Goal: Task Accomplishment & Management: Complete application form

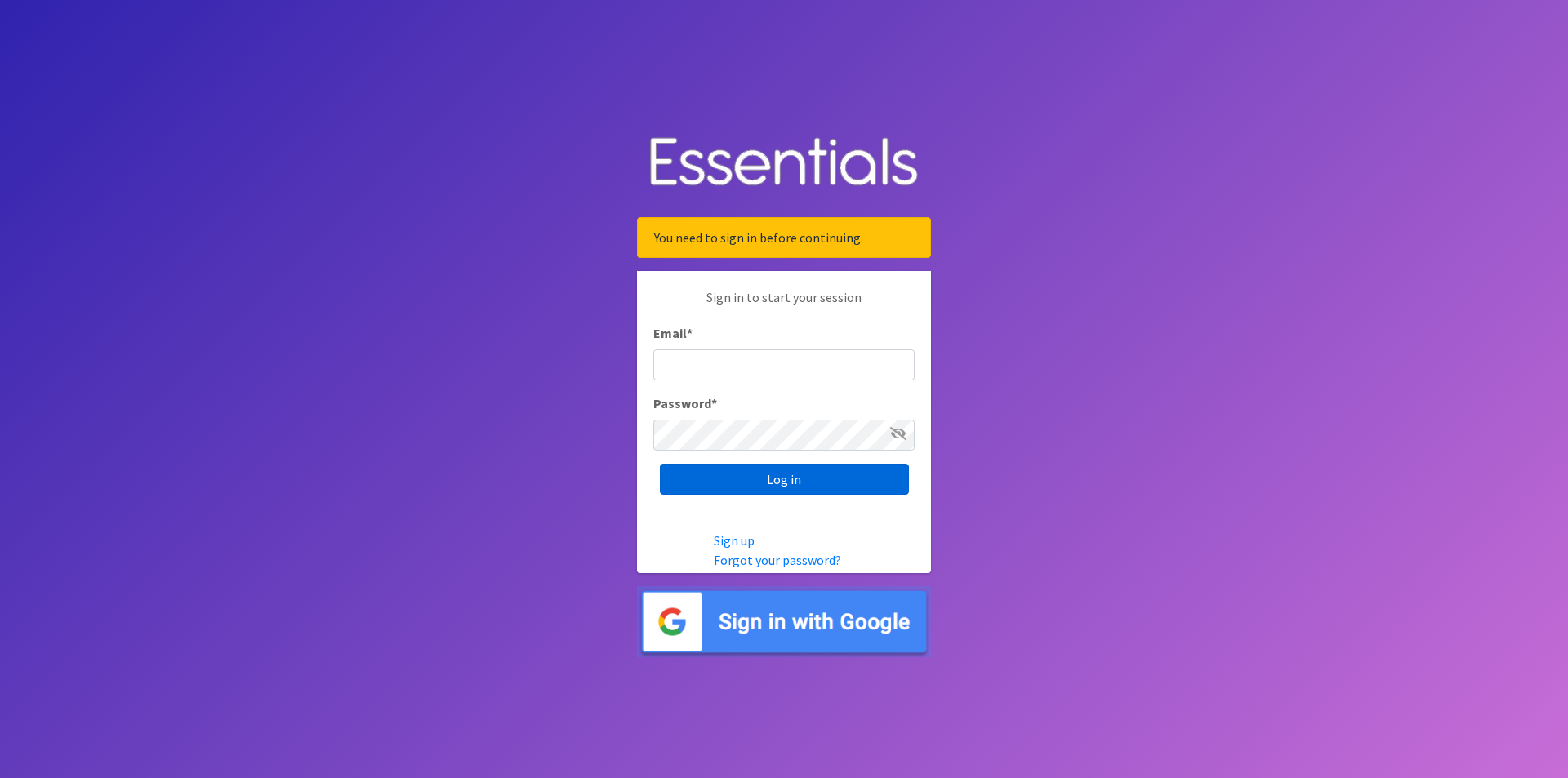
type input "[EMAIL_ADDRESS][DOMAIN_NAME]"
click at [773, 491] on input "Log in" at bounding box center [784, 479] width 249 height 31
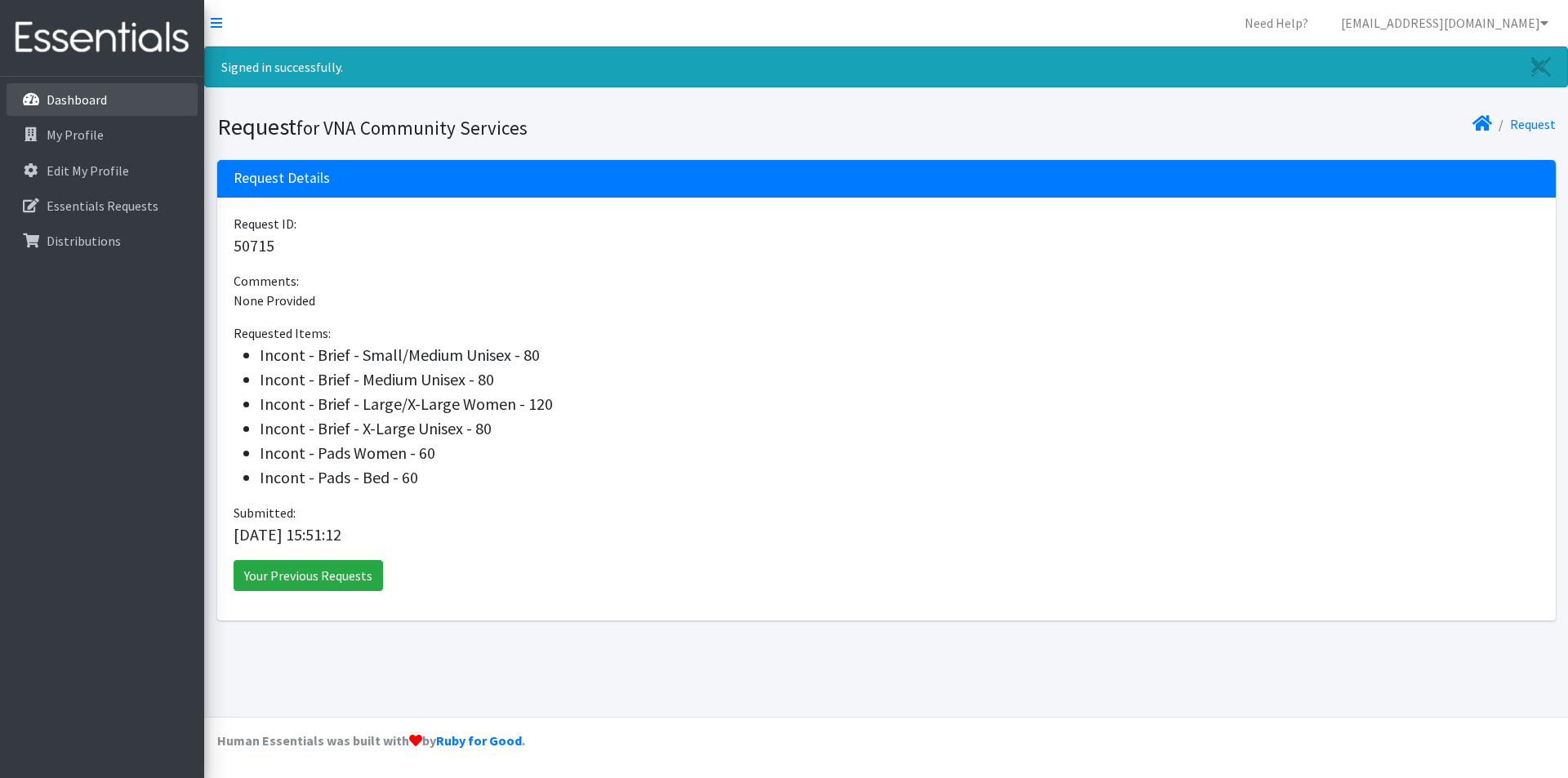
click at [80, 104] on p "Dashboard" at bounding box center [77, 100] width 61 height 16
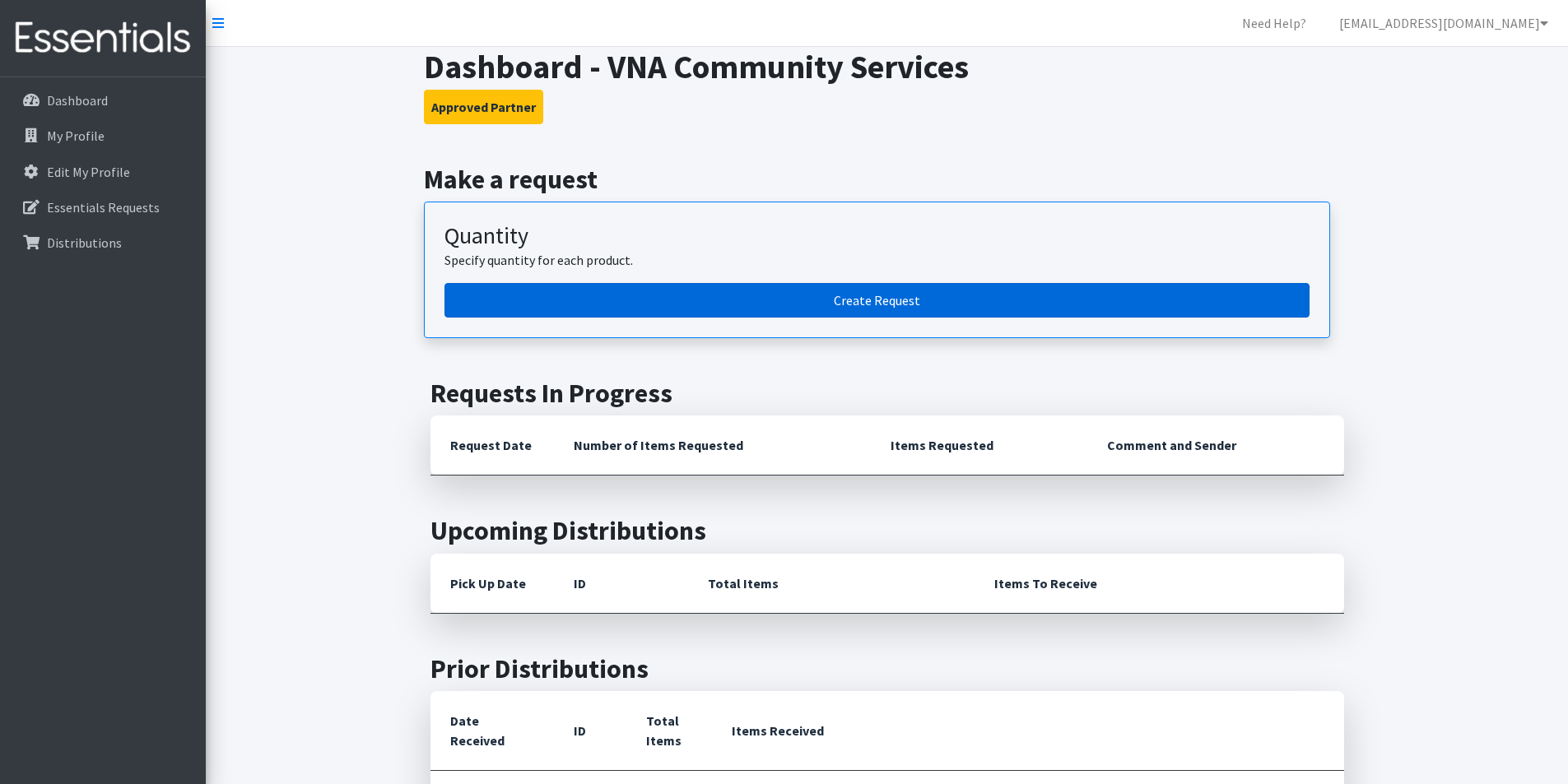
click at [867, 303] on link "Create Request" at bounding box center [877, 301] width 865 height 35
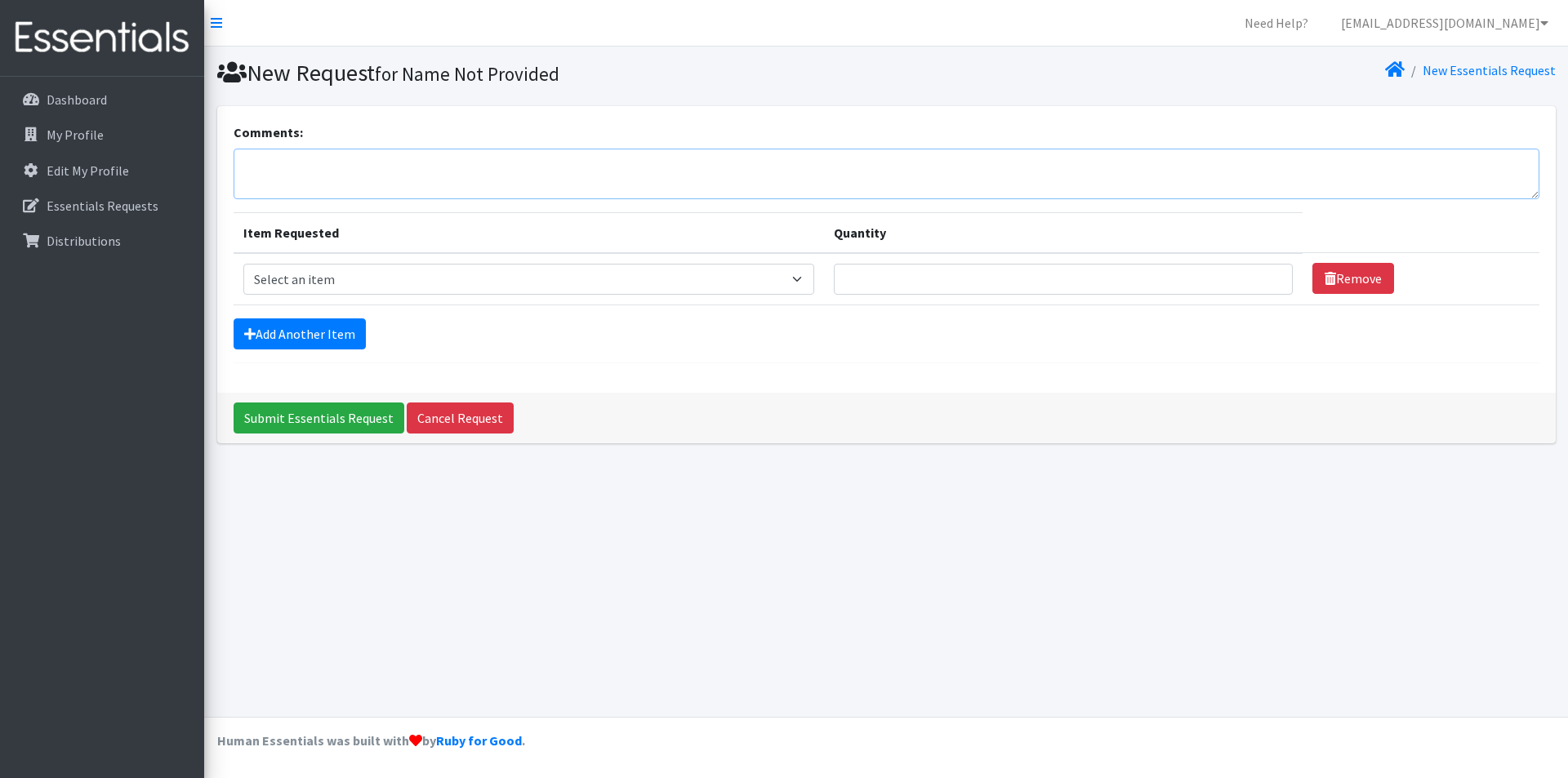
click at [282, 185] on textarea "Comments:" at bounding box center [886, 174] width 1306 height 51
click at [593, 166] on textarea "We have had a request specifically for Women's' Small." at bounding box center [886, 174] width 1306 height 51
type textarea "We have had a request specifically for Women's' Small. If this isn't available,…"
click at [299, 278] on select "Select an item Incont - Brief - 2XLarge Incont - Brief - Large Men Incont - Bri…" at bounding box center [529, 280] width 572 height 31
select select "12731"
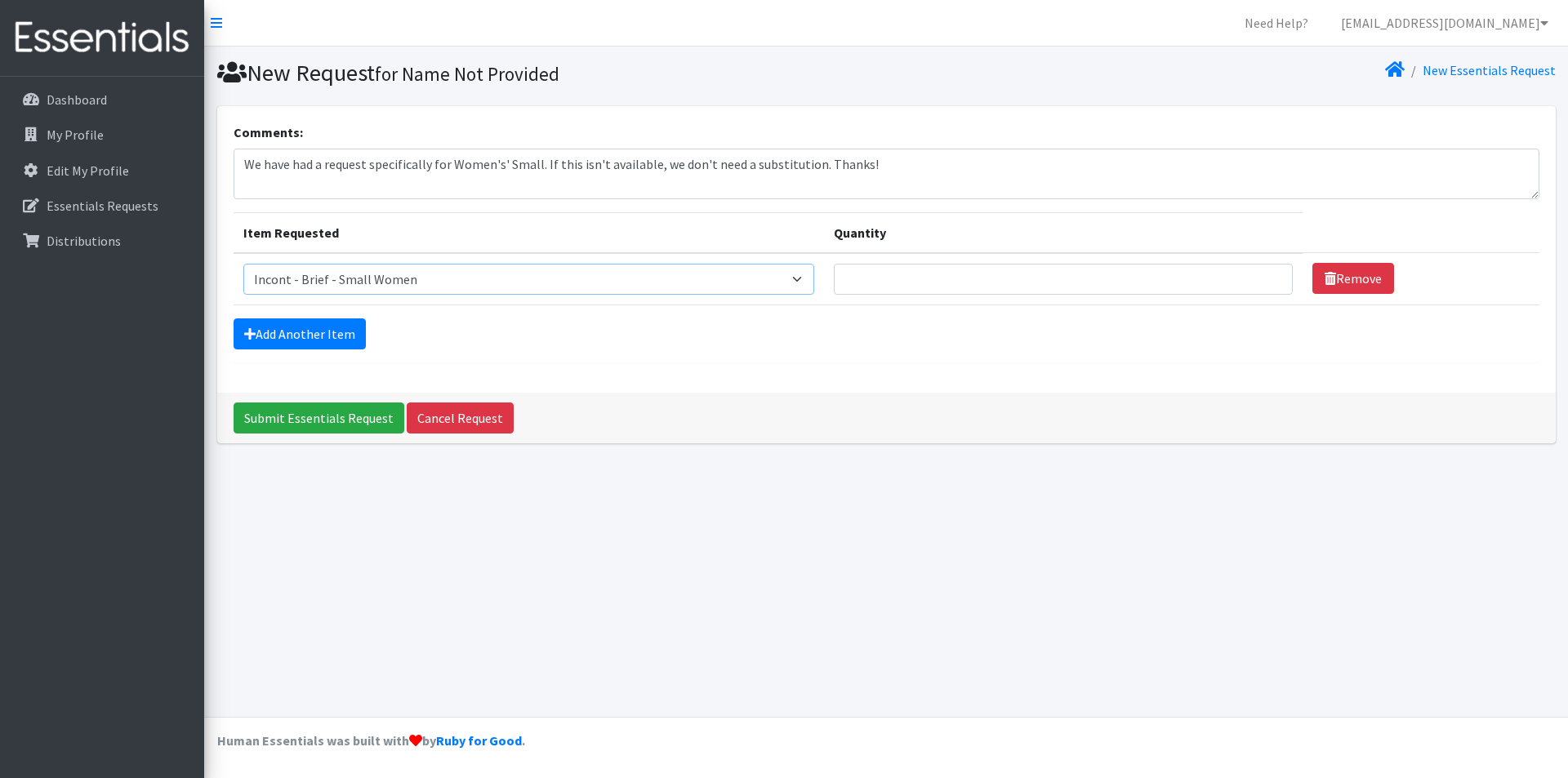
click at [243, 264] on select "Select an item Incont - Brief - 2XLarge Incont - Brief - Large Men Incont - Bri…" at bounding box center [529, 280] width 572 height 31
click at [902, 276] on input "Quantity" at bounding box center [1063, 280] width 459 height 31
type input "1"
type input "80"
click at [325, 336] on link "Add Another Item" at bounding box center [299, 334] width 132 height 31
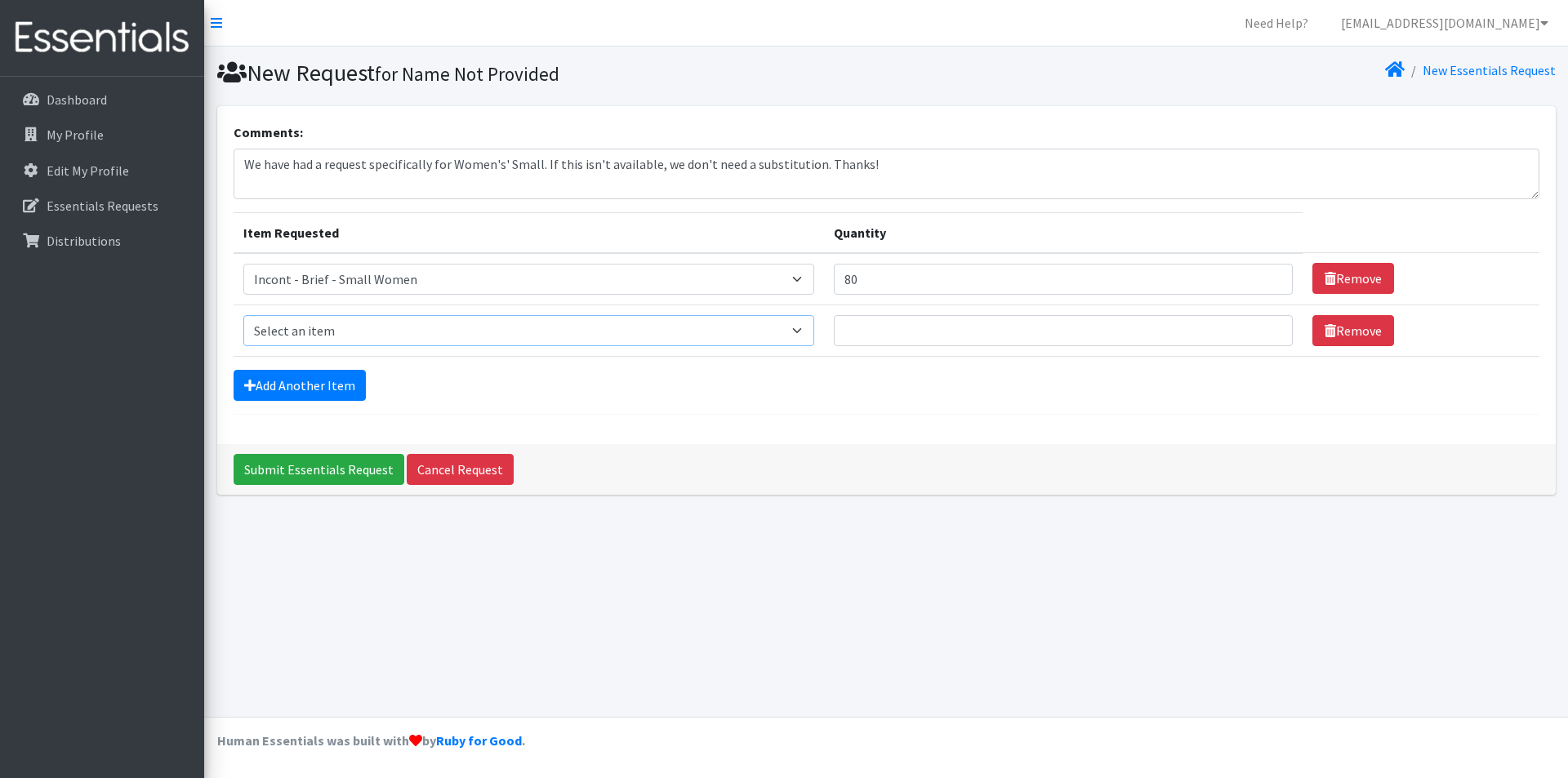
click at [325, 335] on select "Select an item Incont - Brief - 2XLarge Incont - Brief - Large Men Incont - Bri…" at bounding box center [529, 331] width 572 height 31
select select "89"
click at [243, 315] on select "Select an item Incont - Brief - 2XLarge Incont - Brief - Large Men Incont - Bri…" at bounding box center [529, 331] width 572 height 31
click at [911, 333] on input "Quantity" at bounding box center [1063, 331] width 459 height 31
type input "40"
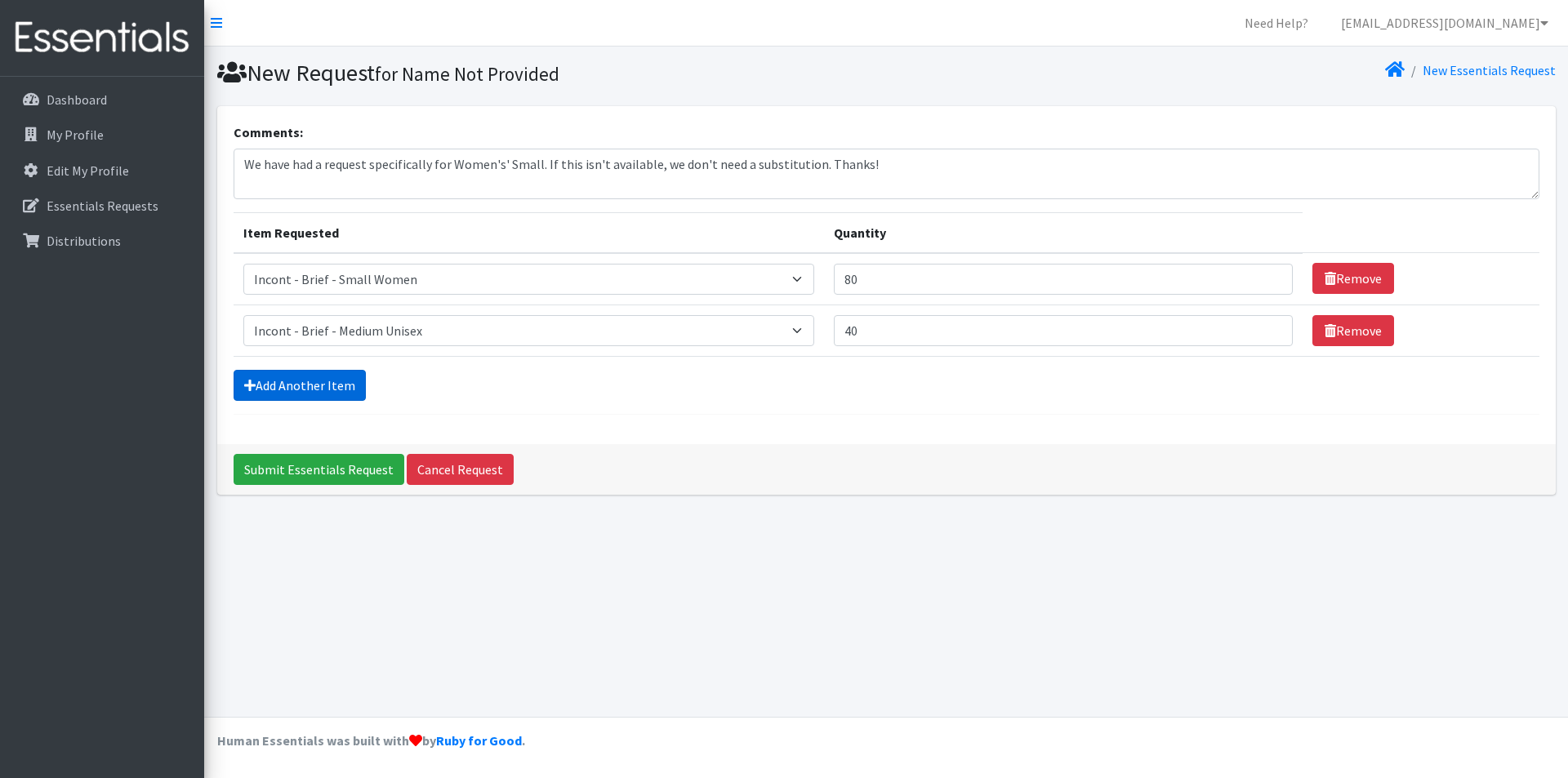
click at [323, 386] on link "Add Another Item" at bounding box center [299, 385] width 132 height 31
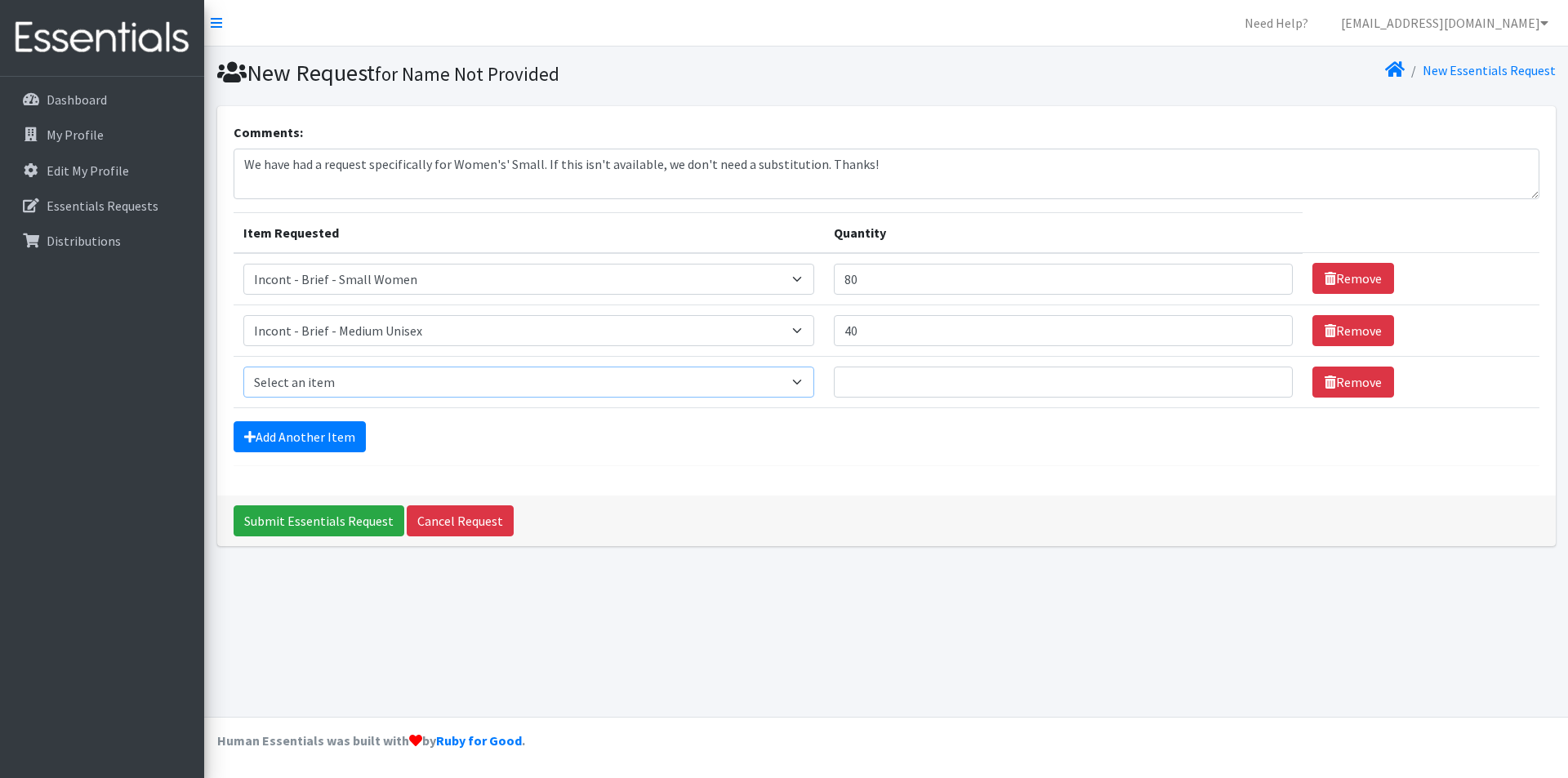
click at [321, 387] on select "Select an item Incont - Brief - 2XLarge Incont - Brief - Large Men Incont - Bri…" at bounding box center [529, 383] width 572 height 31
select select "91"
click at [243, 367] on select "Select an item Incont - Brief - 2XLarge Incont - Brief - Large Men Incont - Bri…" at bounding box center [529, 383] width 572 height 31
click at [914, 383] on input "Quantity" at bounding box center [1063, 383] width 459 height 31
type input "120"
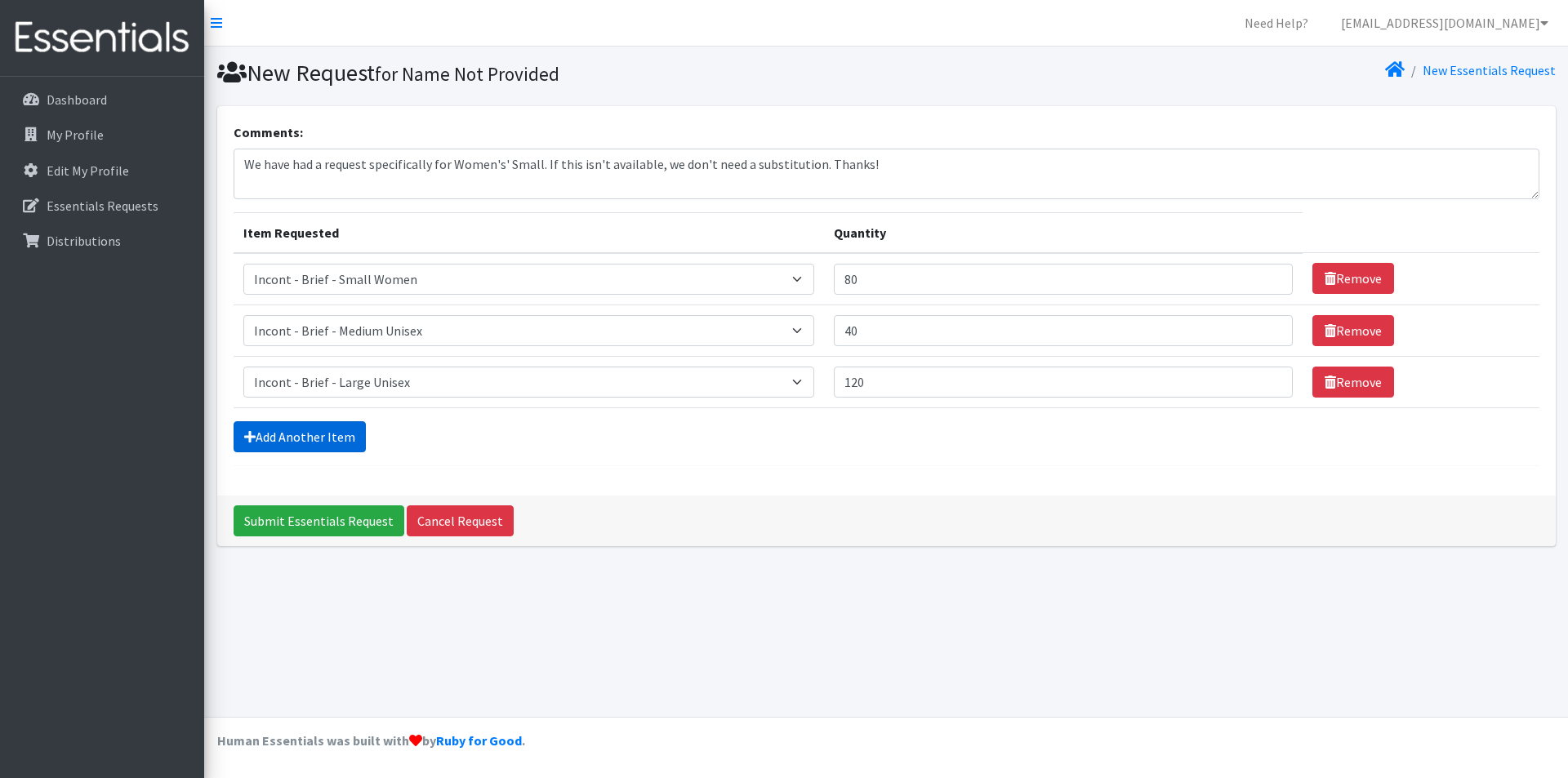
click at [294, 427] on link "Add Another Item" at bounding box center [299, 437] width 132 height 31
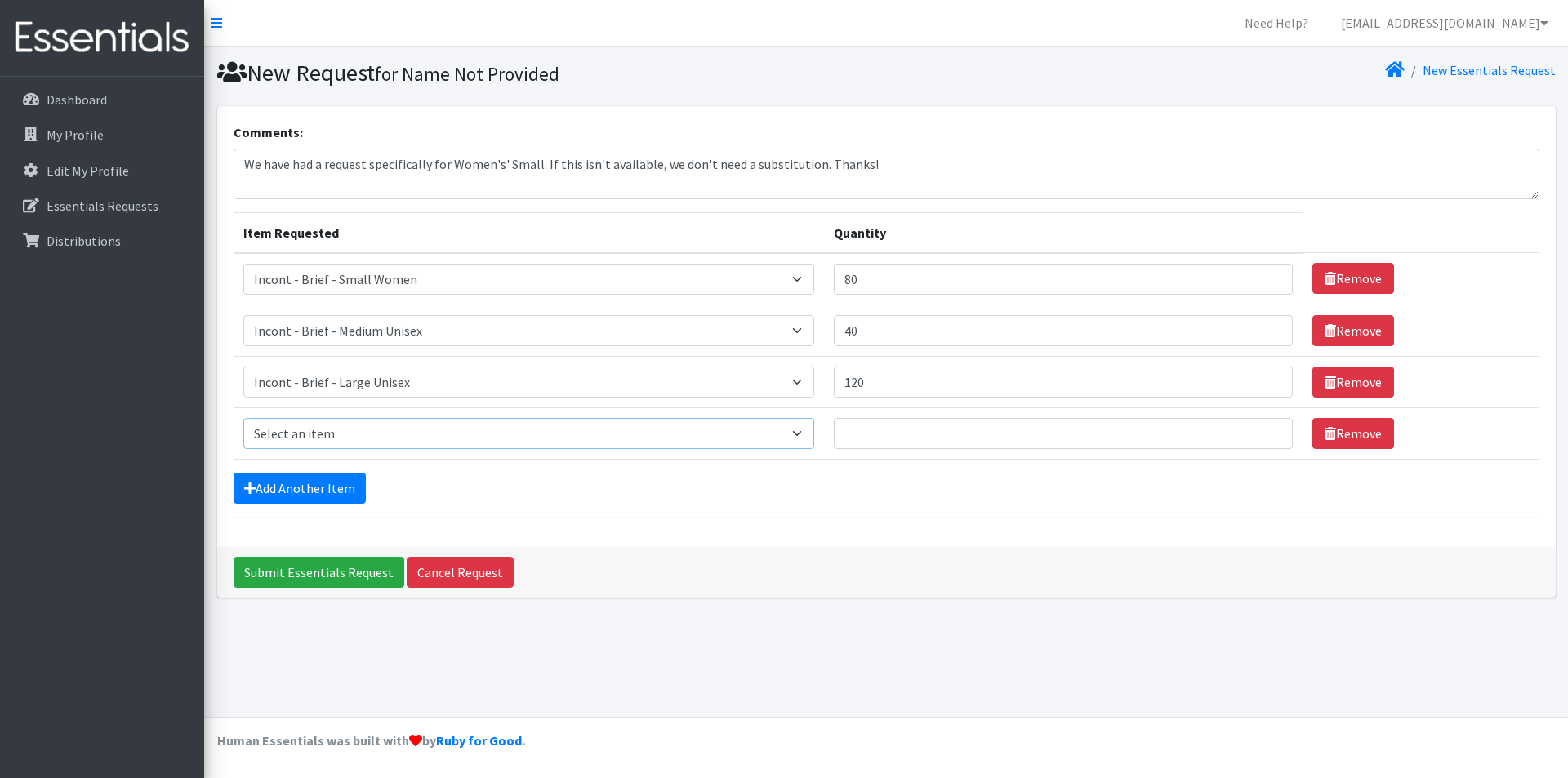
click at [295, 427] on select "Select an item Incont - Brief - 2XLarge Incont - Brief - Large Men Incont - Bri…" at bounding box center [529, 434] width 572 height 31
select select "12734"
click at [243, 418] on select "Select an item Incont - Brief - 2XLarge Incont - Brief - Large Men Incont - Bri…" at bounding box center [529, 434] width 572 height 31
click at [873, 434] on input "Quantity" at bounding box center [1063, 434] width 459 height 31
type input "120"
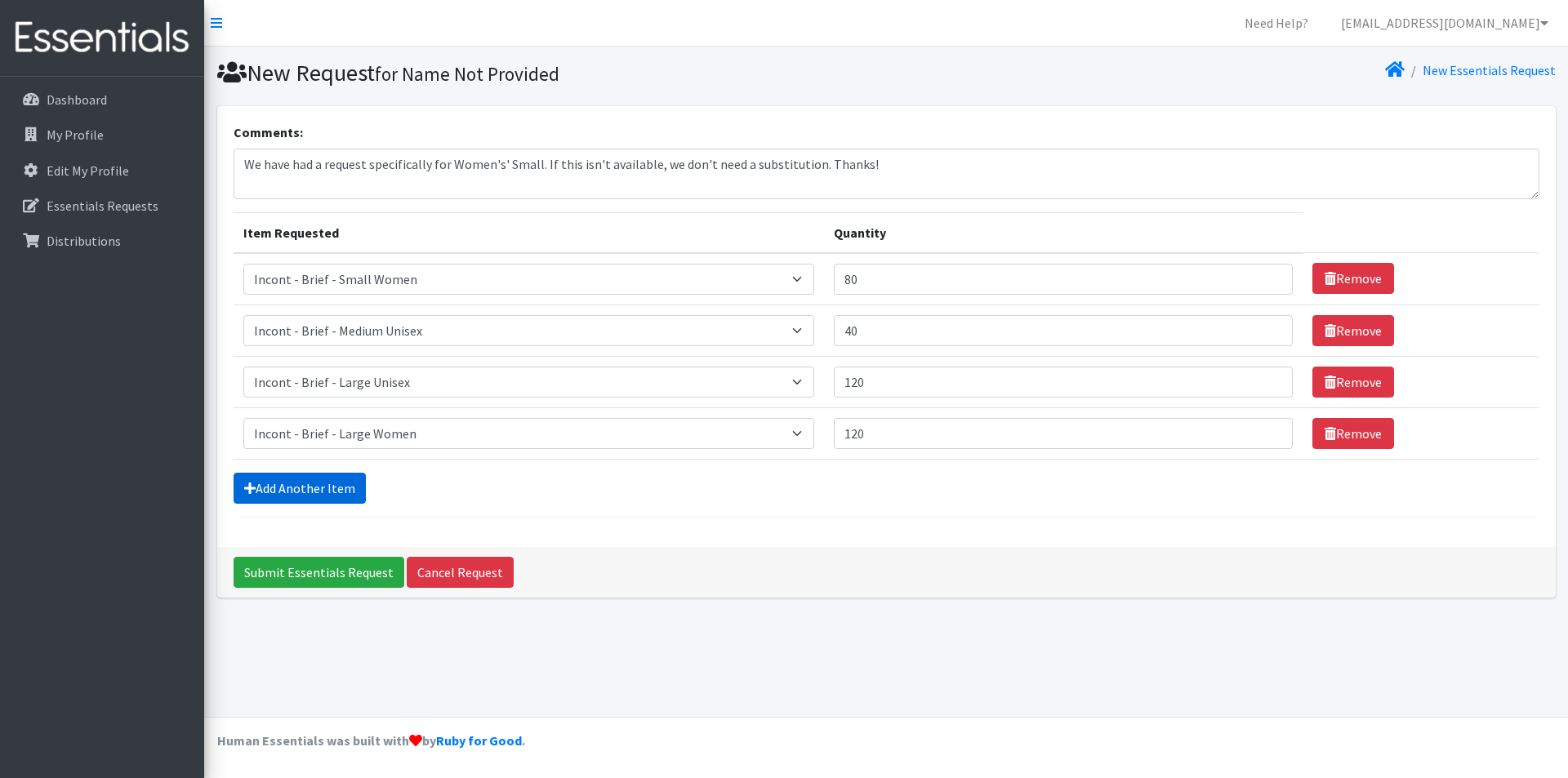
click at [326, 480] on link "Add Another Item" at bounding box center [299, 488] width 132 height 31
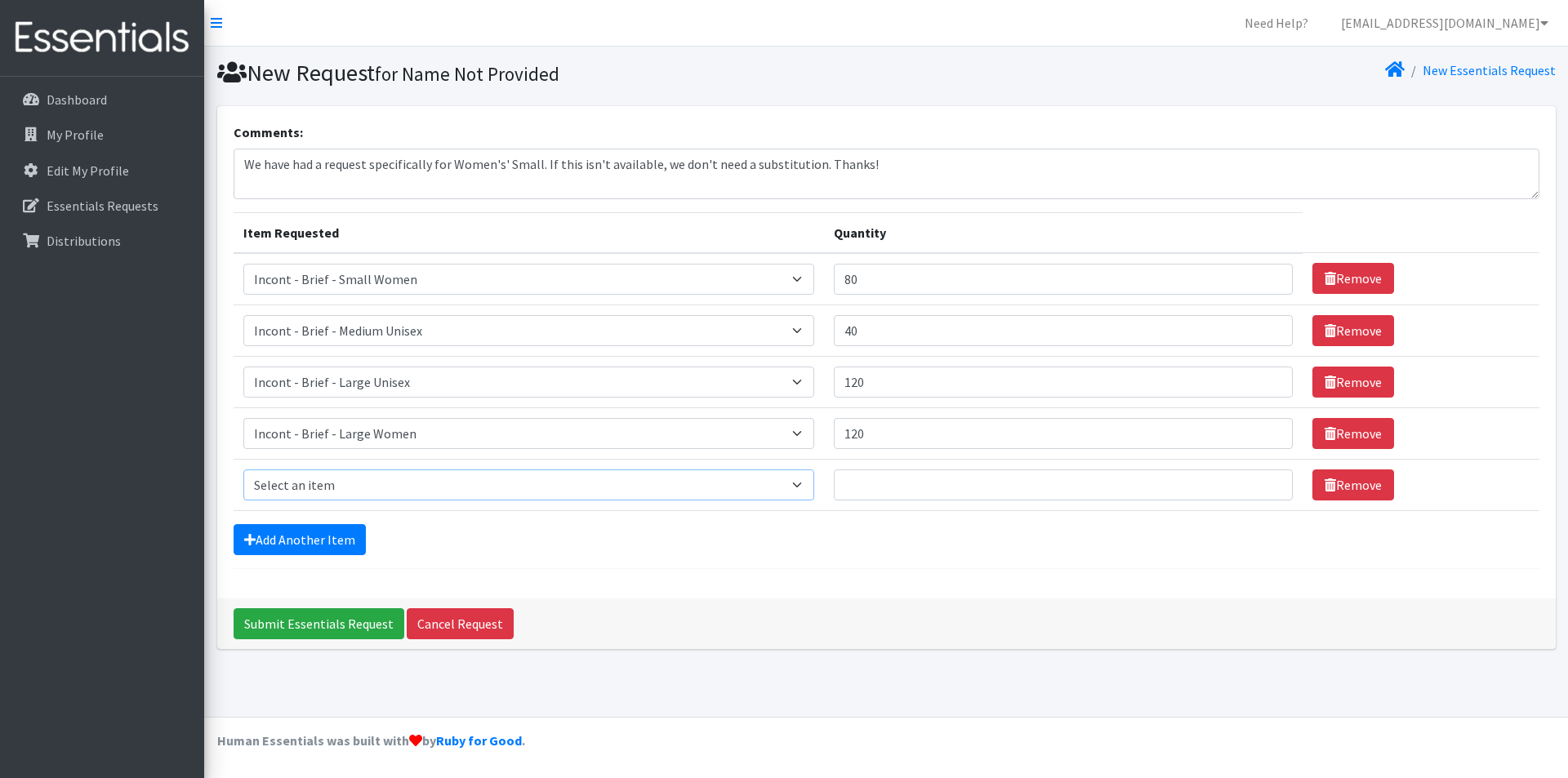
click at [318, 481] on select "Select an item Incont - Brief - 2XLarge Incont - Brief - Large Men Incont - Bri…" at bounding box center [529, 485] width 572 height 31
select select "88"
click at [243, 470] on select "Select an item Incont - Brief - 2XLarge Incont - Brief - Large Men Incont - Bri…" at bounding box center [529, 485] width 572 height 31
click at [924, 500] on td "Quantity" at bounding box center [1063, 484] width 479 height 51
click at [892, 476] on input "Quantity" at bounding box center [1063, 485] width 459 height 31
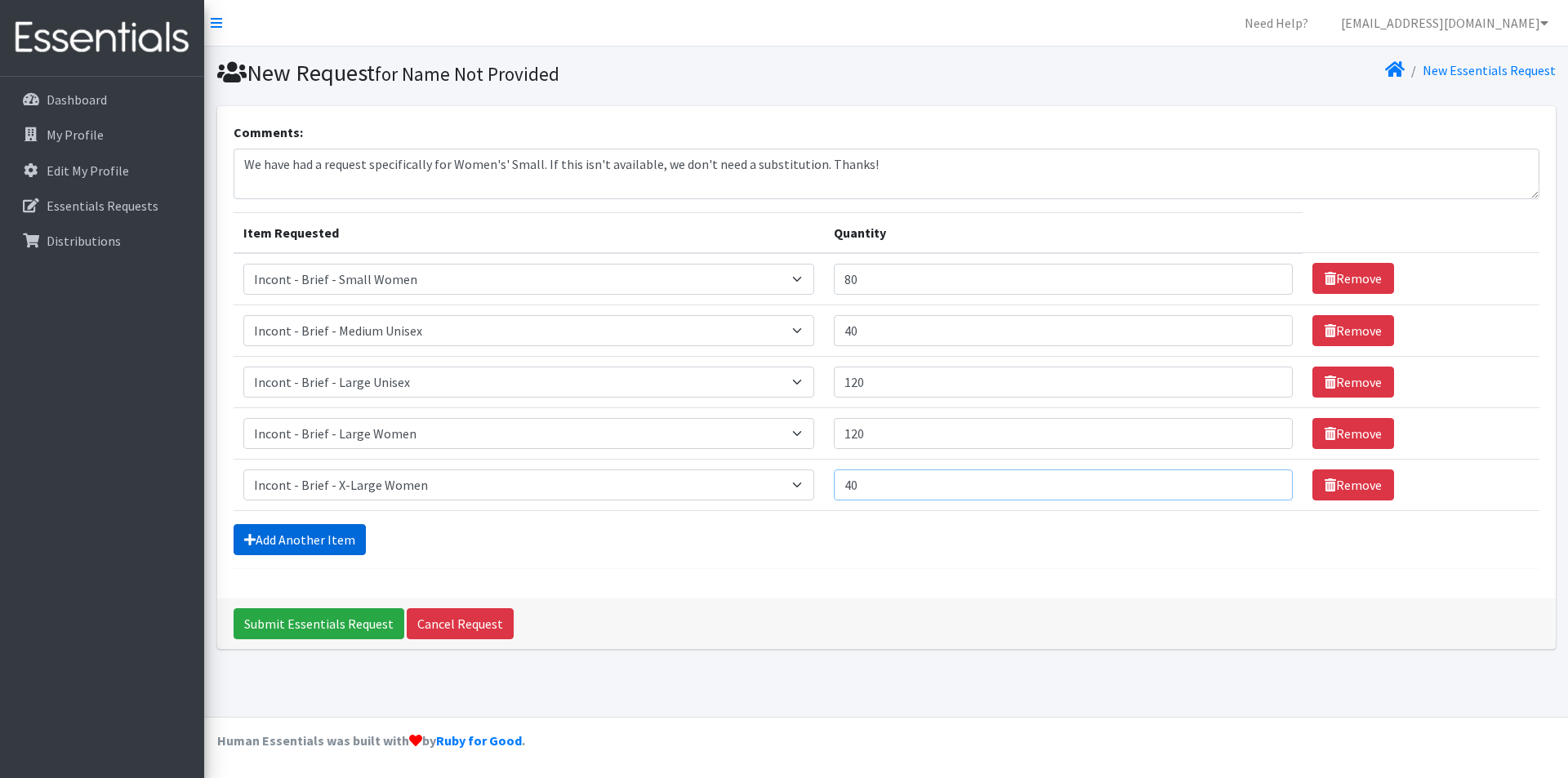
type input "40"
click at [334, 537] on link "Add Another Item" at bounding box center [299, 540] width 132 height 31
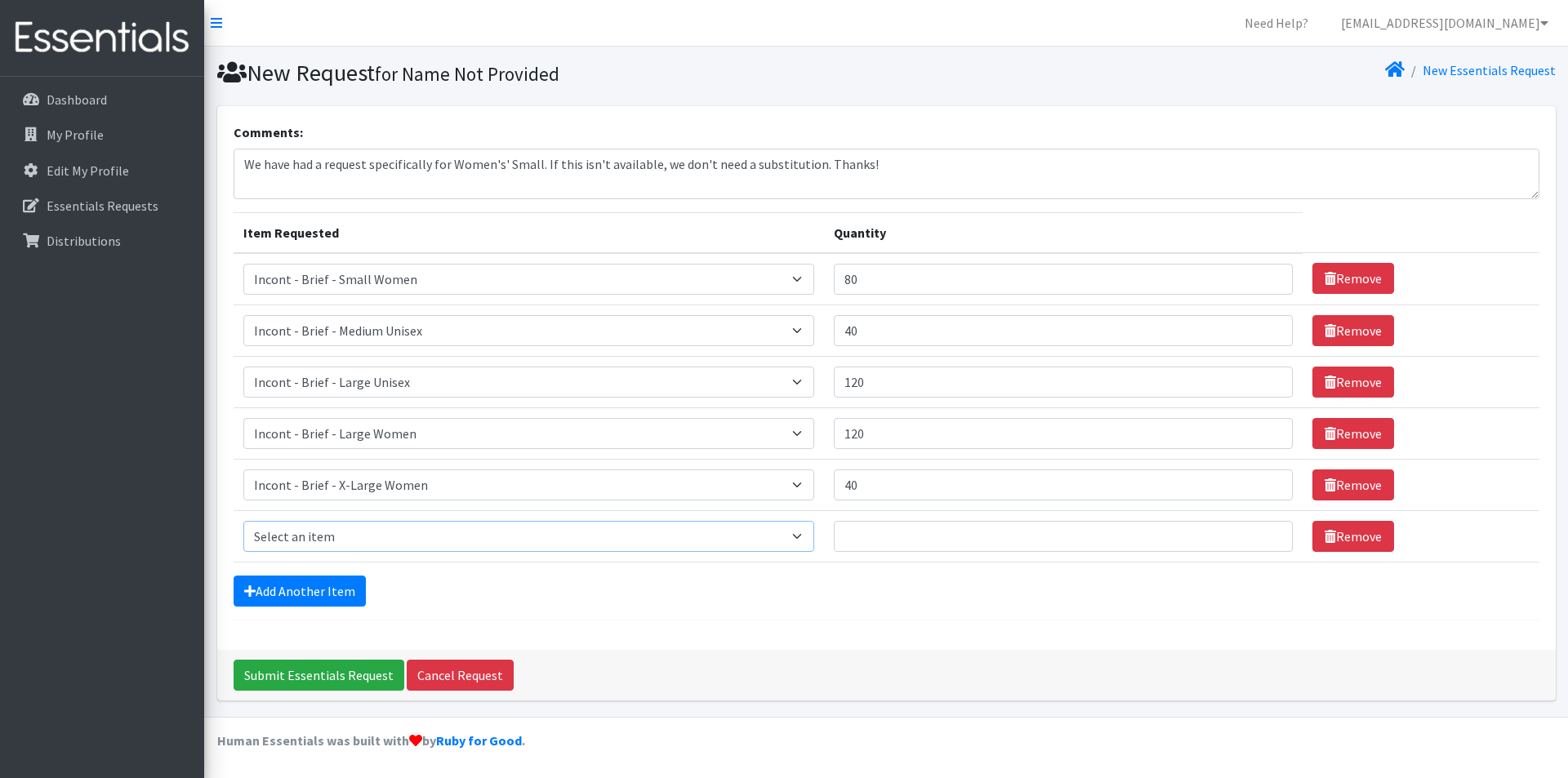
click at [327, 531] on select "Select an item Incont - Brief - 2XLarge Incont - Brief - Large Men Incont - Bri…" at bounding box center [529, 537] width 572 height 31
select select "106"
click at [243, 521] on select "Select an item Incont - Brief - 2XLarge Incont - Brief - Large Men Incont - Bri…" at bounding box center [529, 537] width 572 height 31
click at [919, 542] on input "Quantity" at bounding box center [1063, 537] width 459 height 31
type input "120"
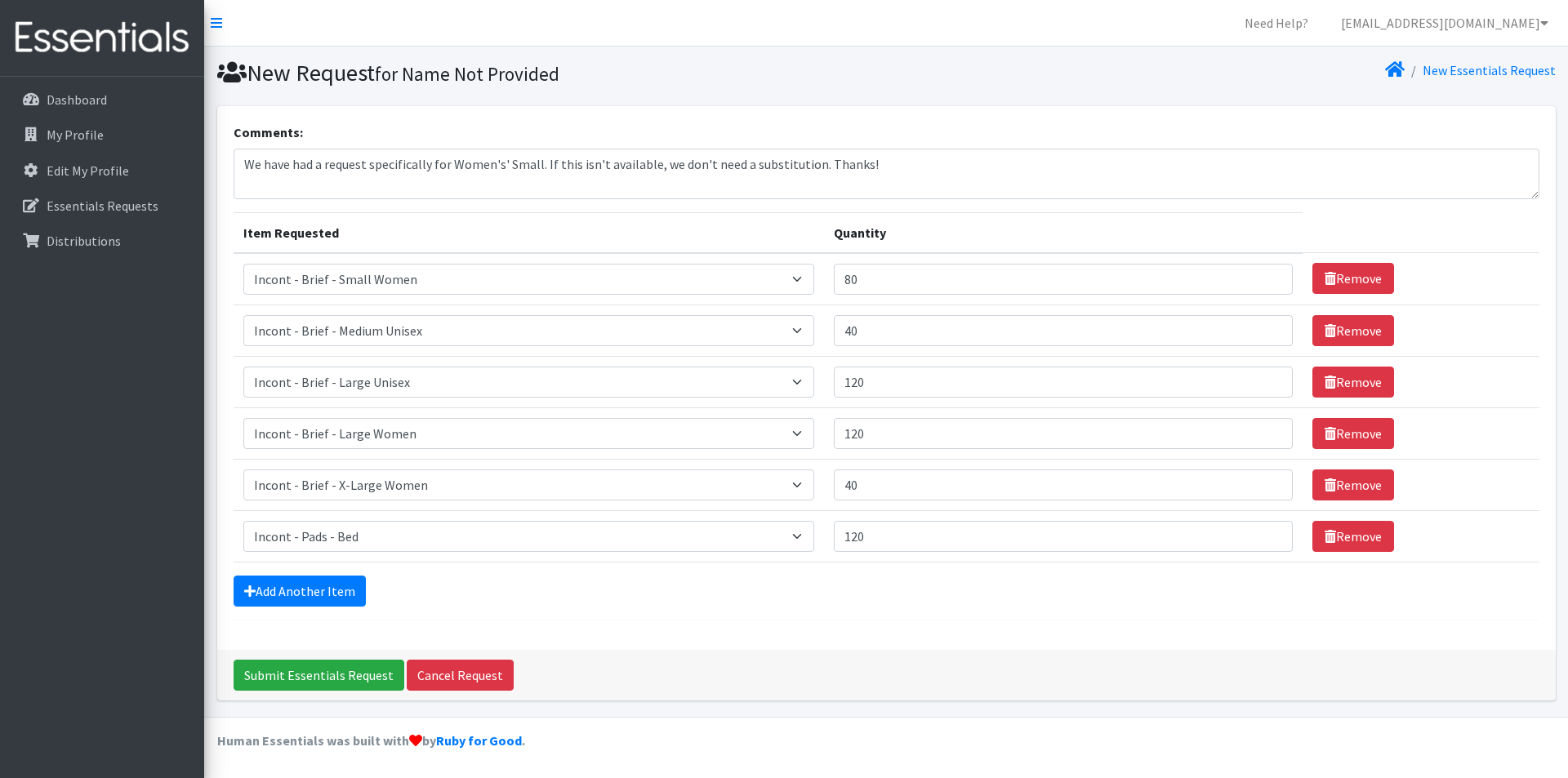
click at [867, 592] on div "Add Another Item" at bounding box center [886, 591] width 1306 height 31
click at [535, 166] on textarea "We have had a request specifically for Women's' Small. If this isn't available,…" at bounding box center [886, 174] width 1306 height 51
click at [536, 166] on textarea "We have had a request specifically for Women's' Small. If this isn't available,…" at bounding box center [886, 174] width 1306 height 51
type textarea "We have had a request specifically for Women's' Small. If this isn't available,…"
click at [269, 687] on input "Submit Essentials Request" at bounding box center [318, 675] width 170 height 31
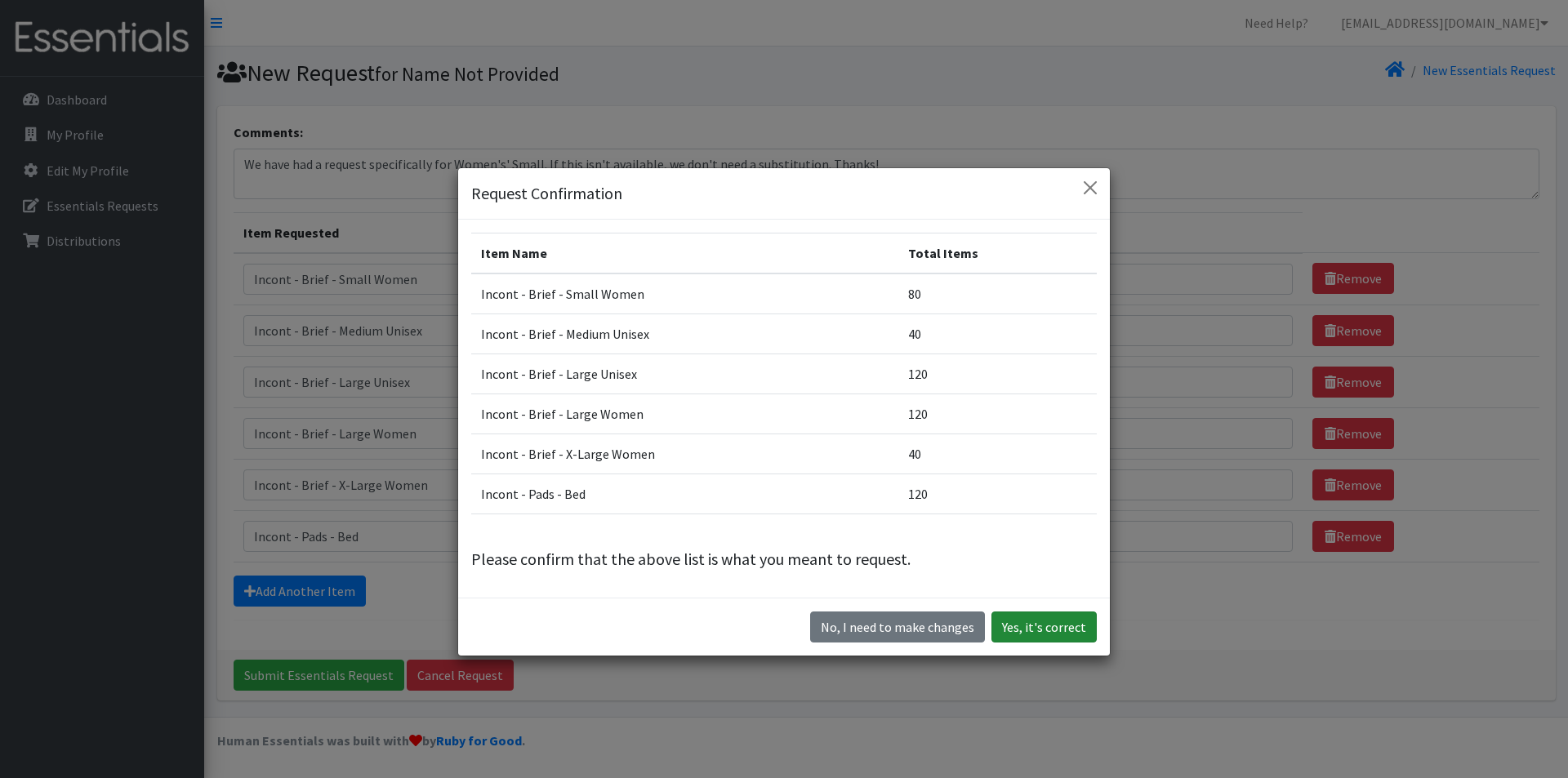
click at [1024, 626] on button "Yes, it's correct" at bounding box center [1044, 627] width 106 height 31
